Goal: Find specific page/section: Find specific page/section

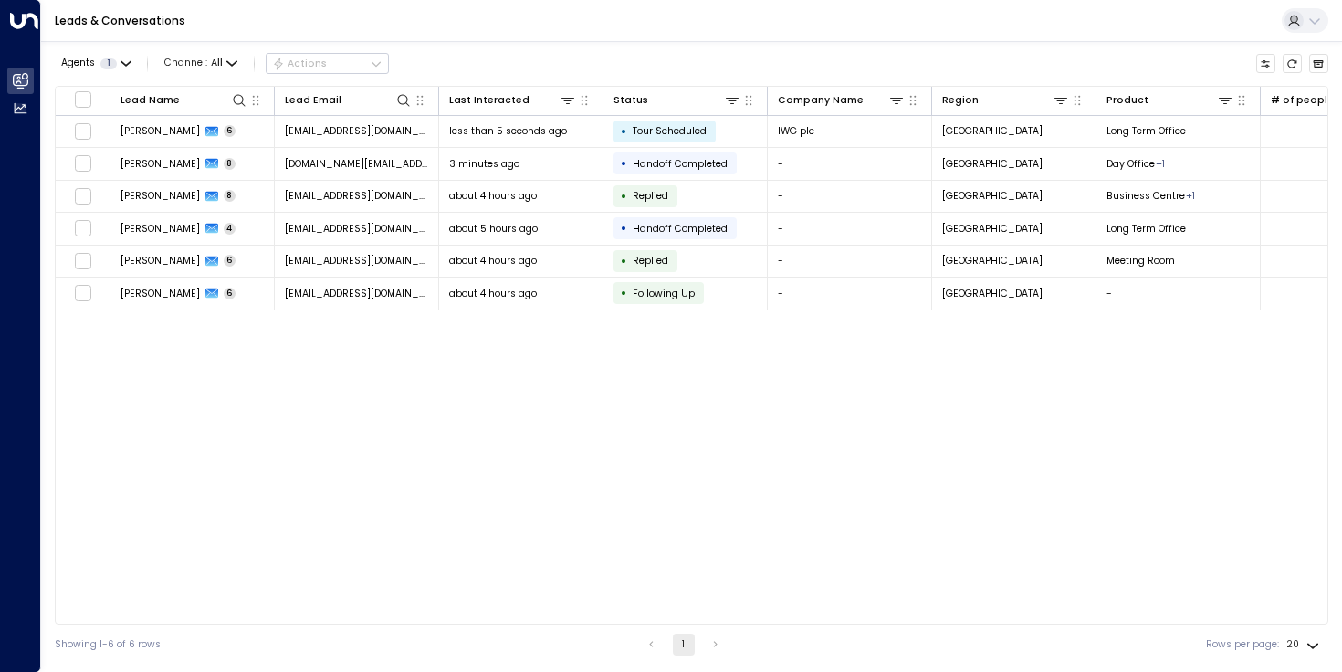
click at [333, 418] on div "Lead Name Lead Email Last Interacted Status Company Name Region Product # of pe…" at bounding box center [692, 355] width 1274 height 539
click at [864, 31] on div "Leads & Conversations" at bounding box center [691, 21] width 1301 height 42
click at [360, 389] on div "Lead Name Lead Email Last Interacted Status Company Name Region Product # of pe…" at bounding box center [692, 355] width 1274 height 539
click at [1290, 63] on icon "Refresh" at bounding box center [1291, 63] width 11 height 11
click at [874, 437] on div "Lead Name Lead Email Last Interacted Status Company Name Region Product # of pe…" at bounding box center [692, 355] width 1274 height 539
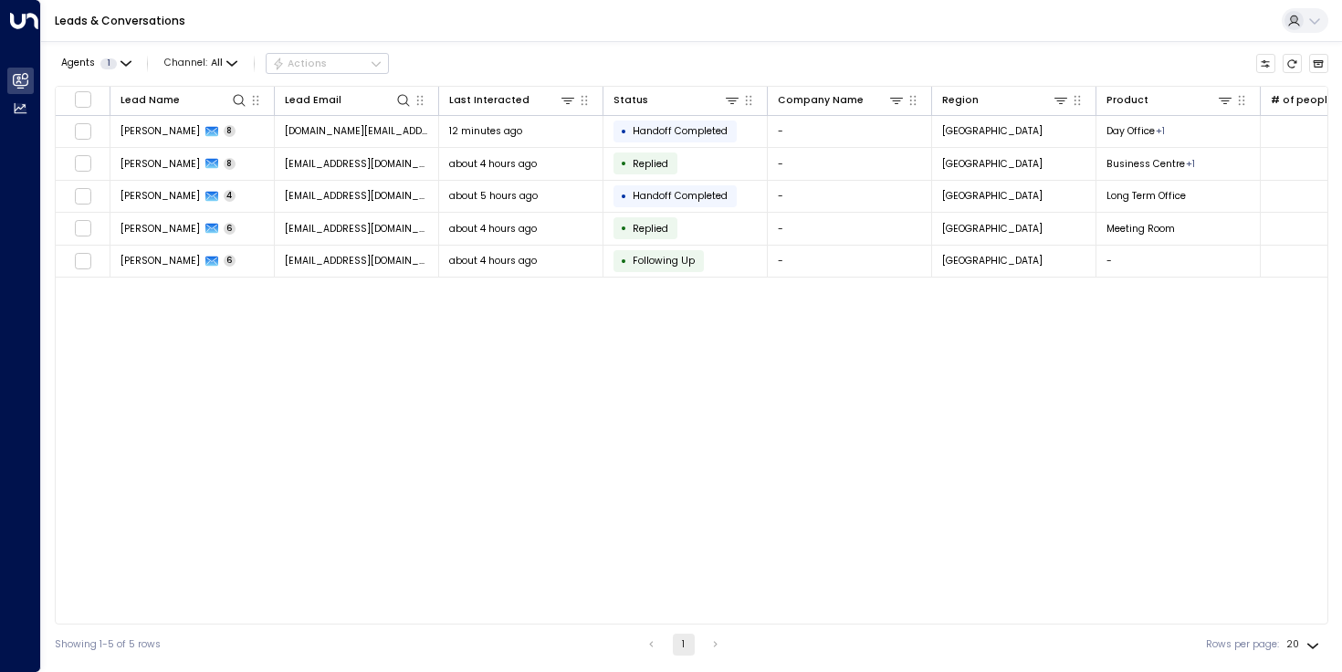
click at [371, 461] on div "Lead Name Lead Email Last Interacted Status Company Name Region Product # of pe…" at bounding box center [692, 355] width 1274 height 539
click at [1296, 56] on button "Refresh" at bounding box center [1293, 64] width 20 height 20
click at [898, 465] on div "Lead Name Lead Email Last Interacted Status Company Name Region Product # of pe…" at bounding box center [692, 355] width 1274 height 539
click at [178, 331] on div "Lead Name Lead Email Last Interacted Status Company Name Region Product # of pe…" at bounding box center [692, 355] width 1274 height 539
click at [441, 370] on div "Lead Name Lead Email Last Interacted Status Company Name Region Product # of pe…" at bounding box center [692, 355] width 1274 height 539
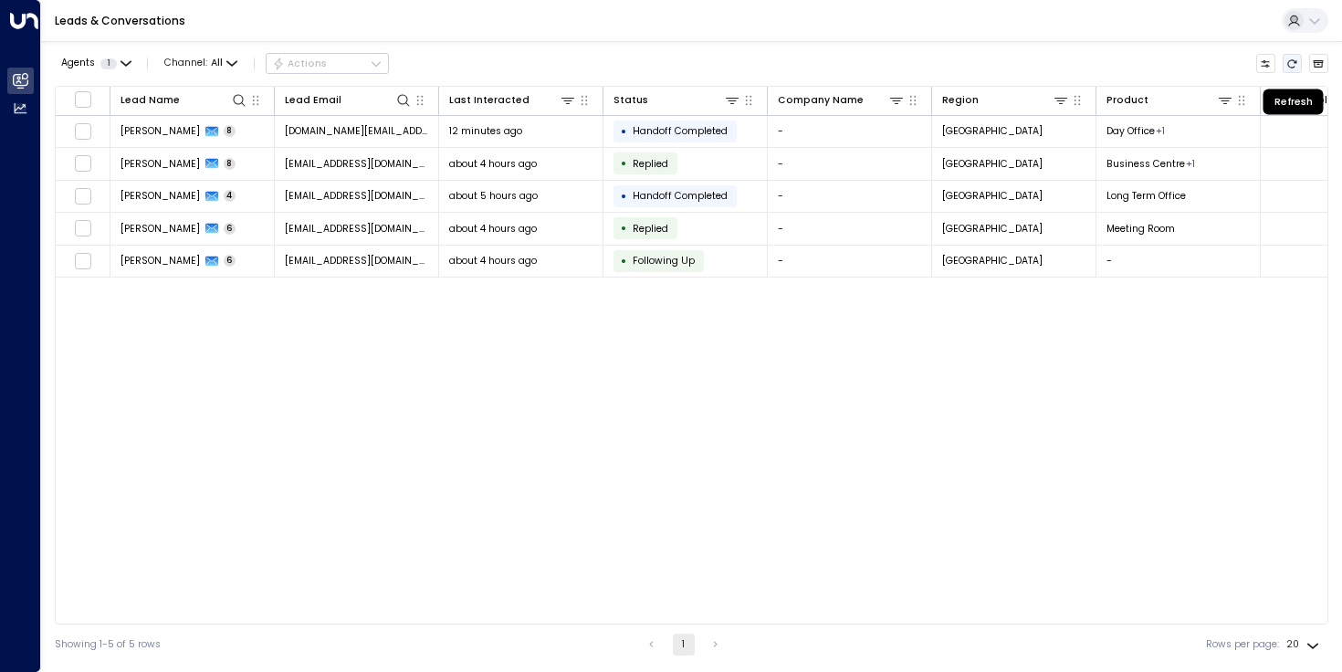
click at [1290, 65] on icon "Refresh" at bounding box center [1291, 63] width 11 height 11
click at [1138, 453] on div "Lead Name Lead Email Last Interacted Status Company Name Region Product # of pe…" at bounding box center [692, 355] width 1274 height 539
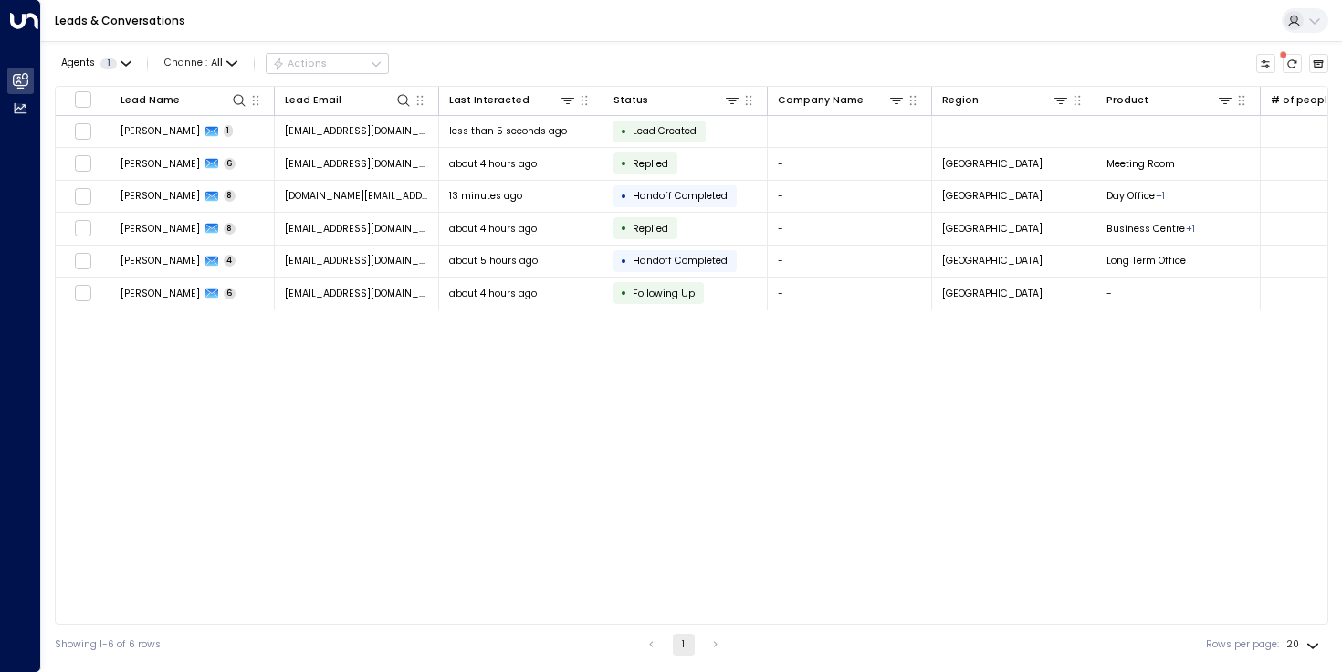
click at [561, 411] on div "Lead Name Lead Email Last Interacted Status Company Name Region Product # of pe…" at bounding box center [692, 355] width 1274 height 539
click at [926, 41] on div "Leads & Conversations" at bounding box center [691, 21] width 1301 height 42
click at [366, 425] on div "Lead Name Lead Email Last Interacted Status Company Name Region Product # of pe…" at bounding box center [692, 355] width 1274 height 539
click at [338, 472] on div "Lead Name Lead Email Last Interacted Status Company Name Region Product # of pe…" at bounding box center [692, 355] width 1274 height 539
click at [628, 410] on div "Lead Name Lead Email Last Interacted Status Company Name Region Product # of pe…" at bounding box center [692, 355] width 1274 height 539
